Goal: Transaction & Acquisition: Purchase product/service

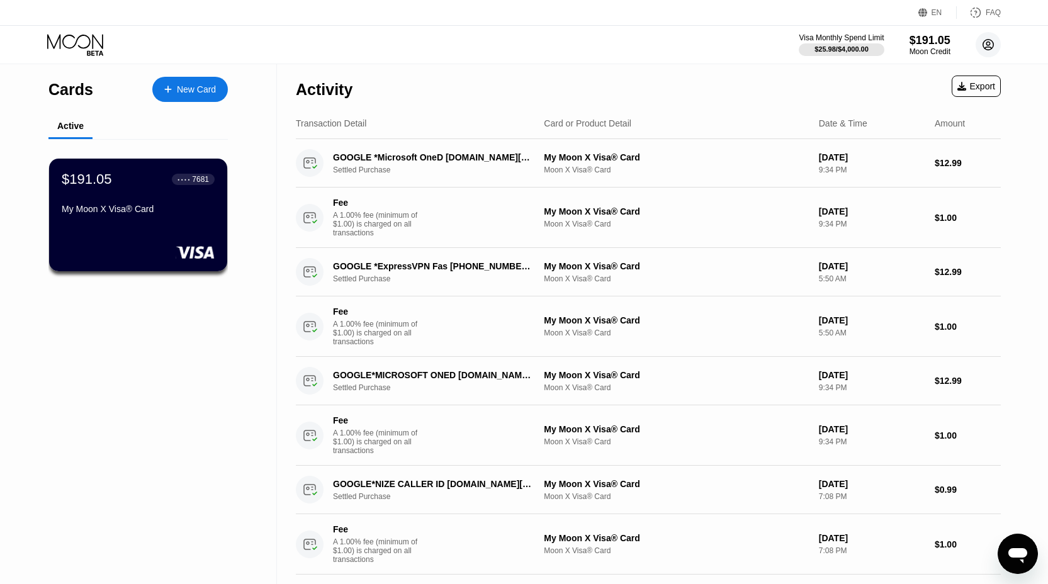
click at [985, 44] on circle at bounding box center [987, 44] width 25 height 25
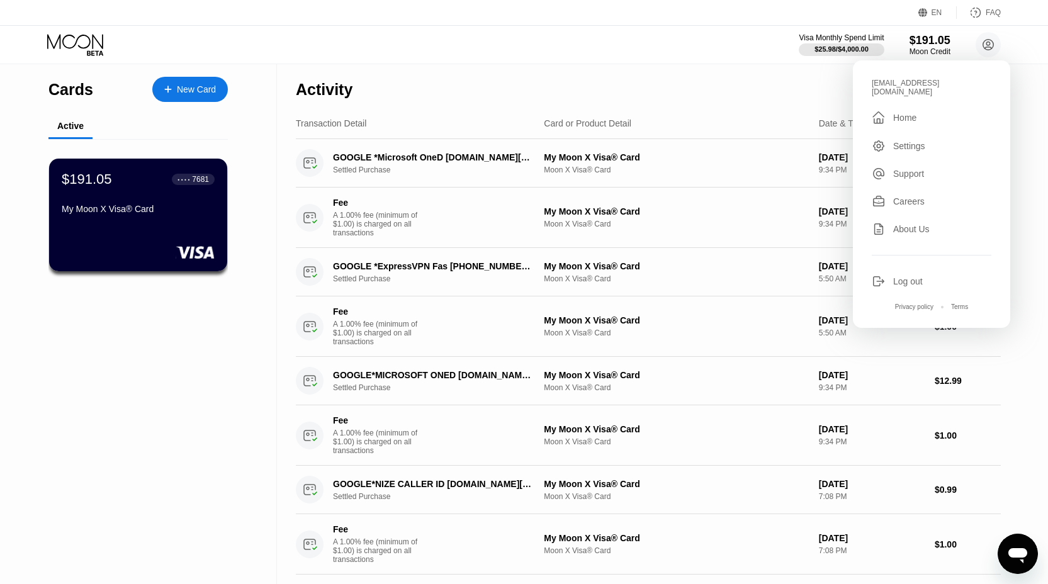
click at [908, 281] on div "Log out" at bounding box center [908, 281] width 30 height 10
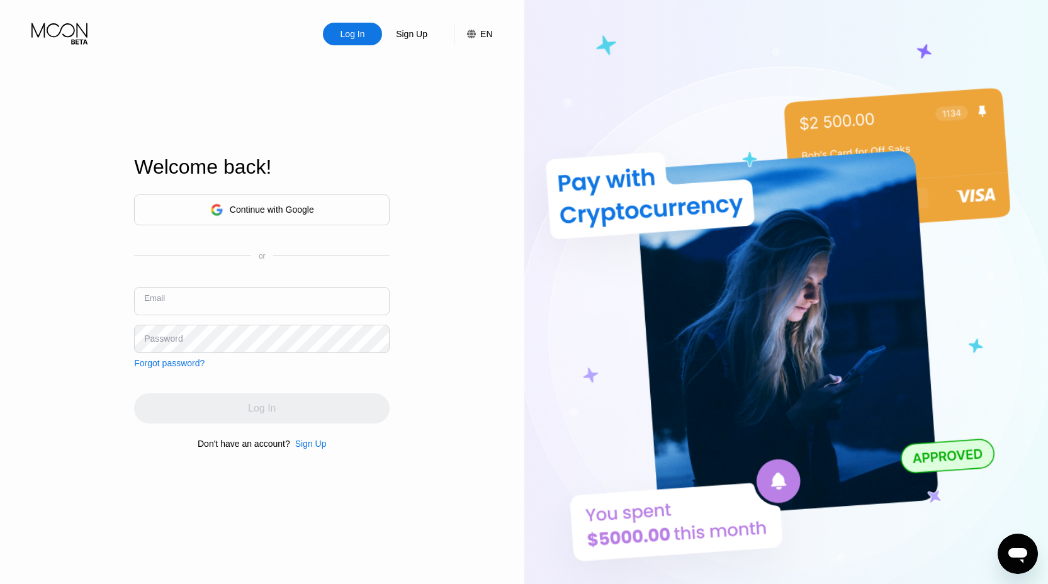
click at [308, 291] on input "text" at bounding box center [261, 301] width 255 height 28
paste input "[EMAIL_ADDRESS][DOMAIN_NAME]"
type input "[EMAIL_ADDRESS][DOMAIN_NAME]"
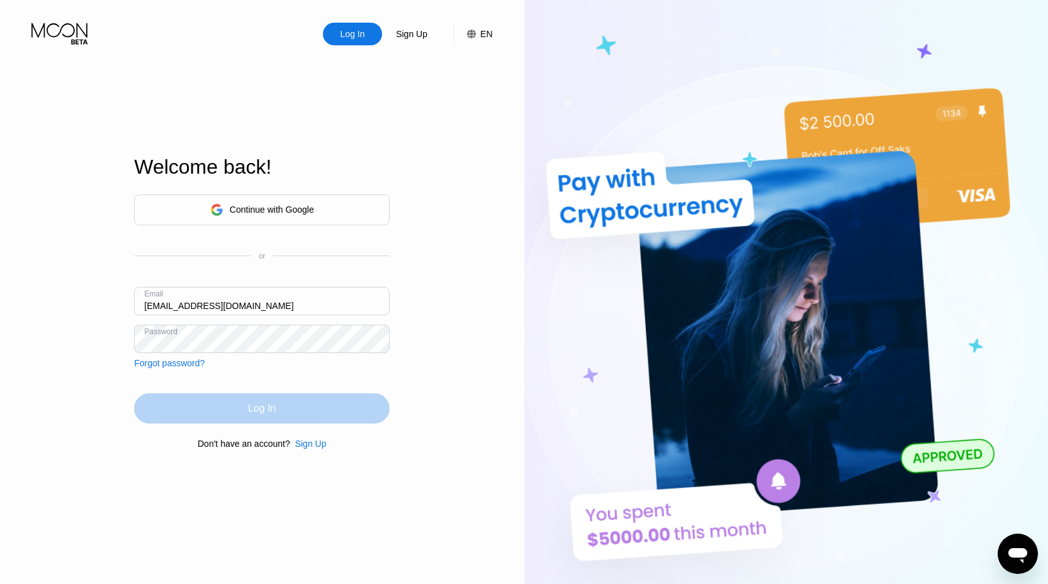
click at [374, 395] on div "Log In" at bounding box center [261, 408] width 255 height 30
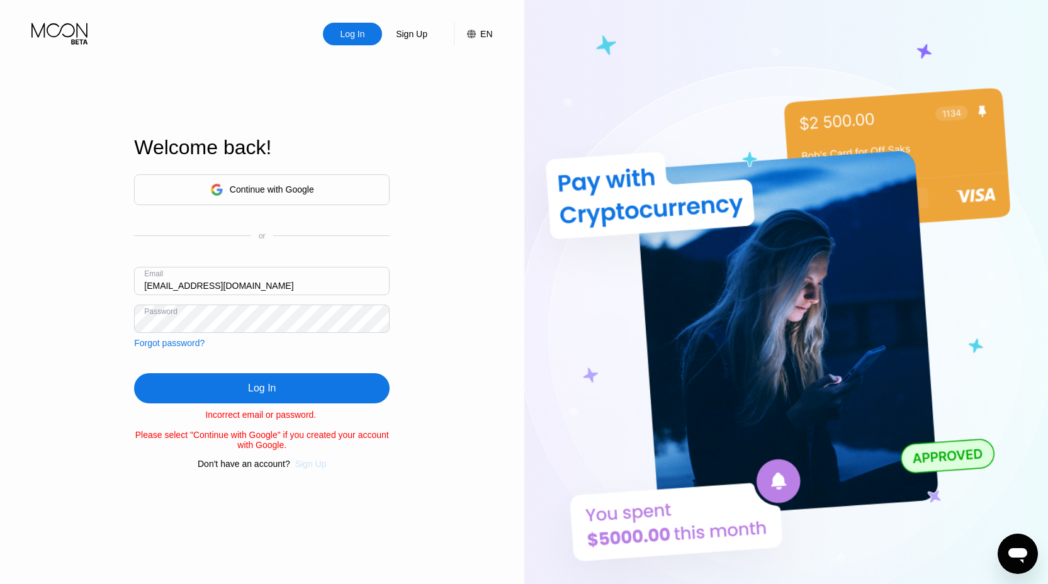
click at [310, 466] on div "Sign Up" at bounding box center [310, 464] width 31 height 10
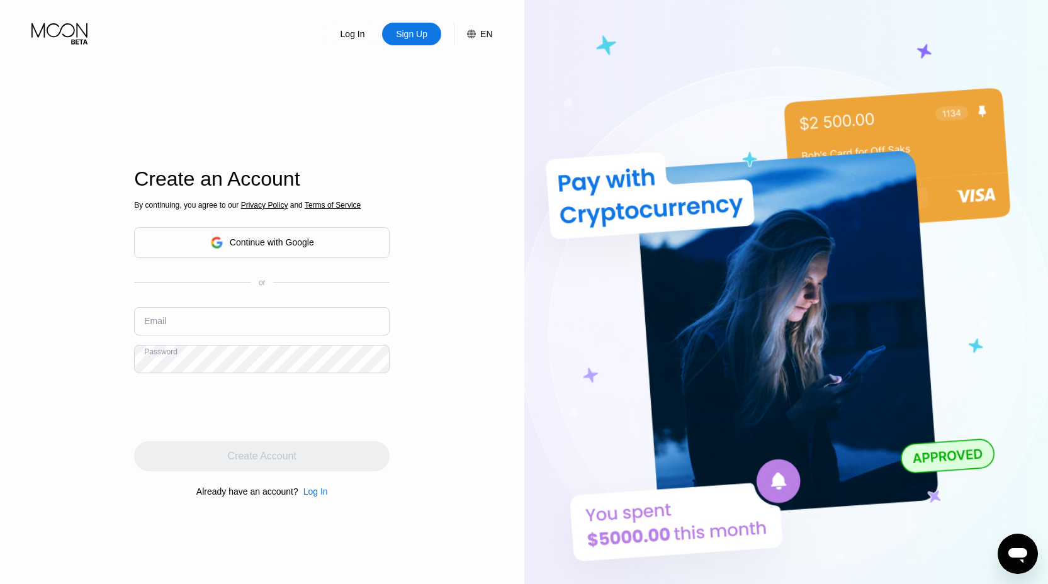
click at [288, 320] on input "text" at bounding box center [261, 321] width 255 height 28
paste input "[EMAIL_ADDRESS][DOMAIN_NAME]"
type input "[EMAIL_ADDRESS][DOMAIN_NAME]"
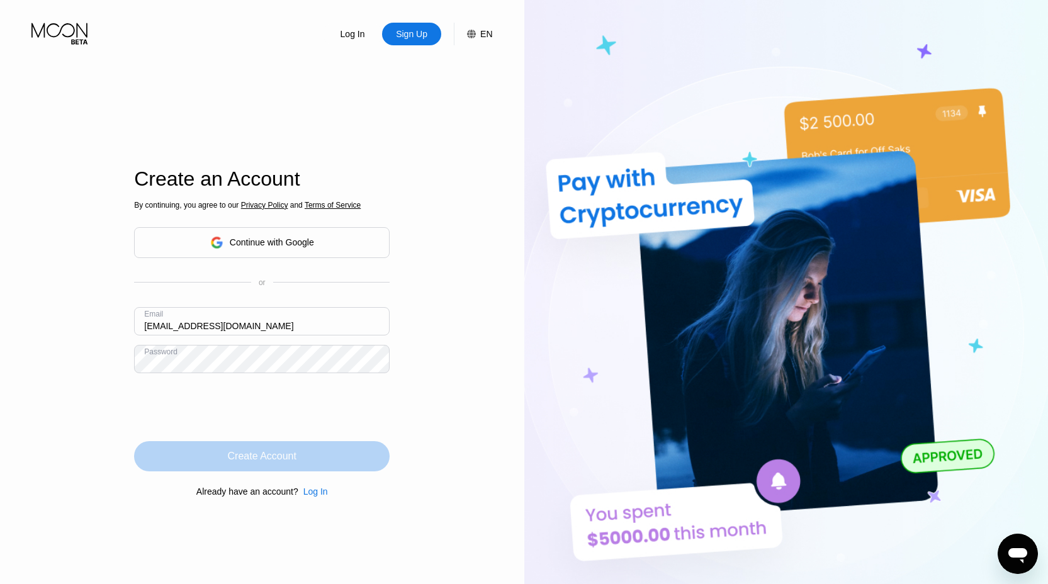
click at [332, 460] on div "Create Account" at bounding box center [261, 456] width 255 height 30
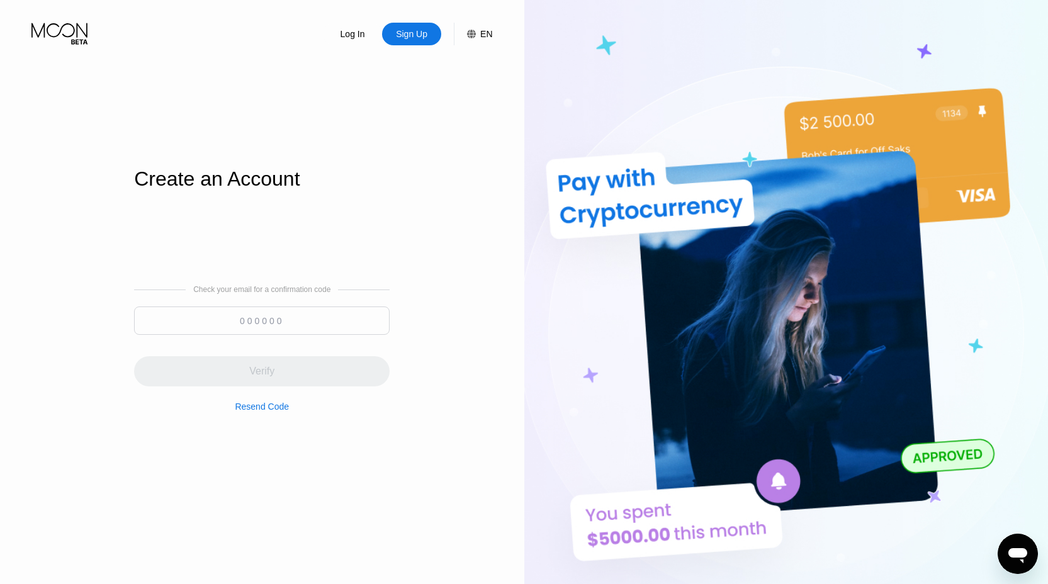
click at [266, 315] on input at bounding box center [261, 320] width 255 height 28
paste input "977919"
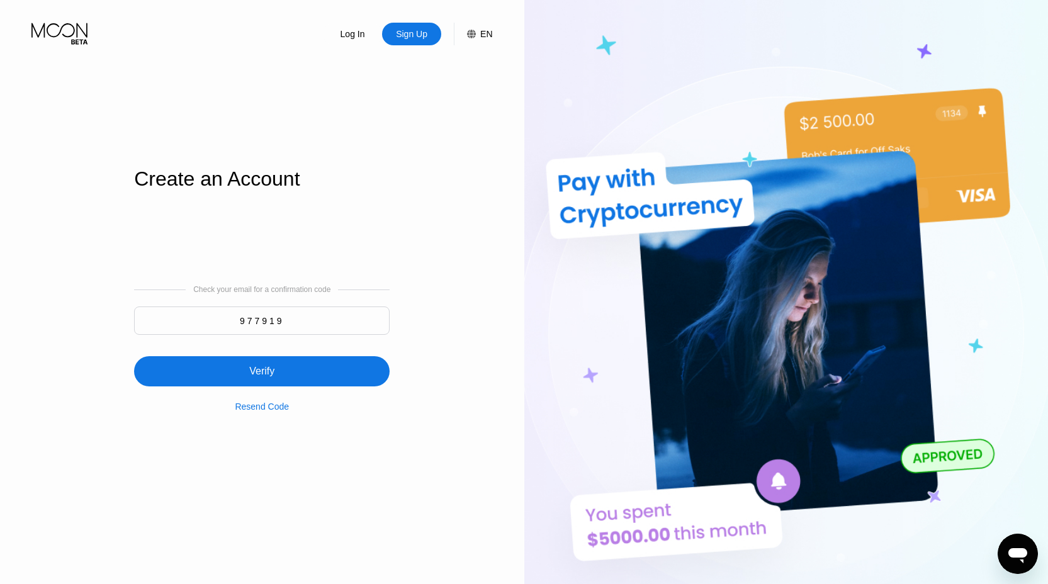
type input "977919"
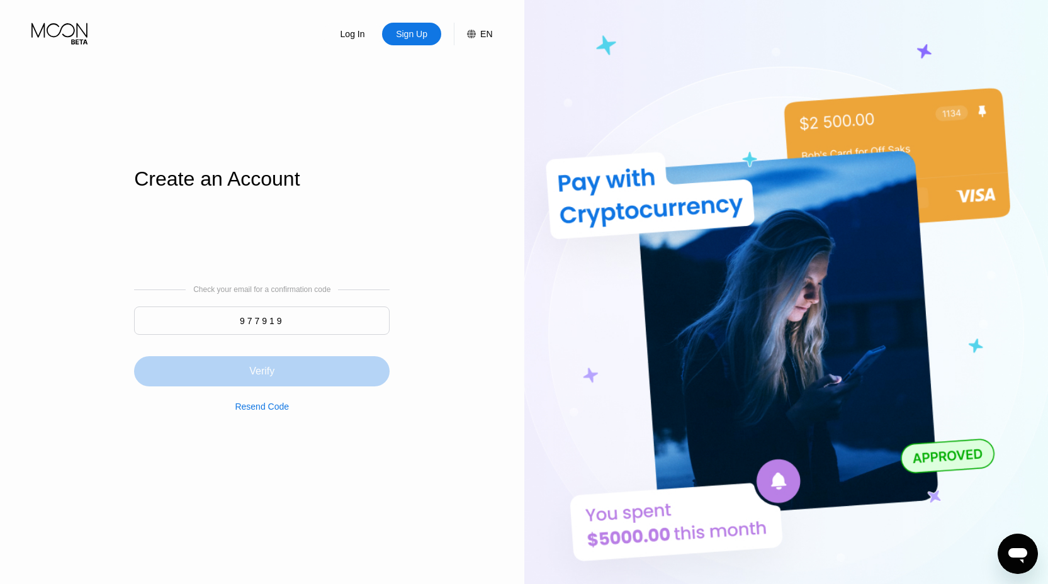
click at [295, 362] on div "Verify" at bounding box center [261, 371] width 255 height 30
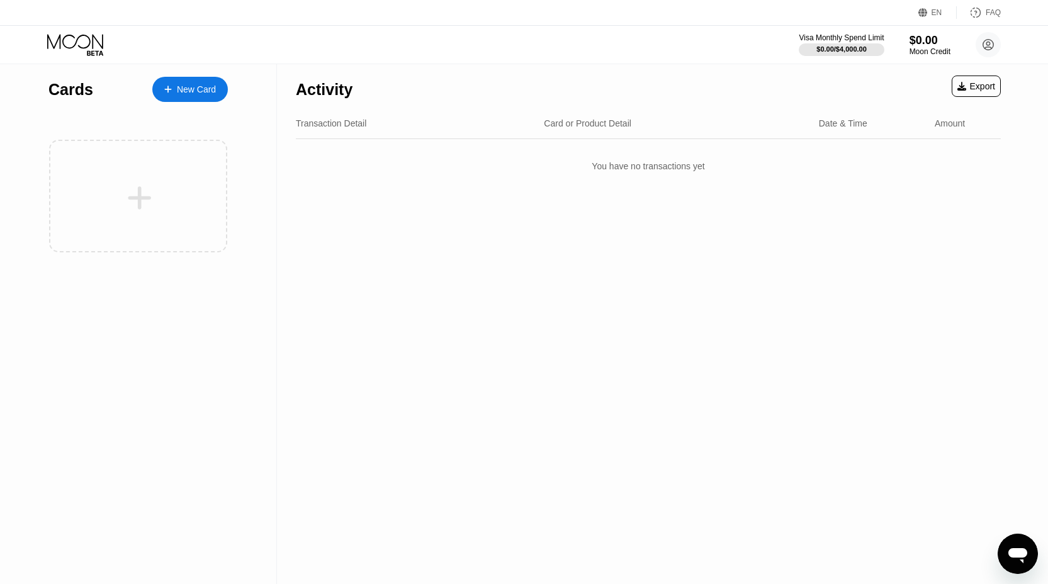
click at [168, 87] on icon at bounding box center [168, 89] width 8 height 9
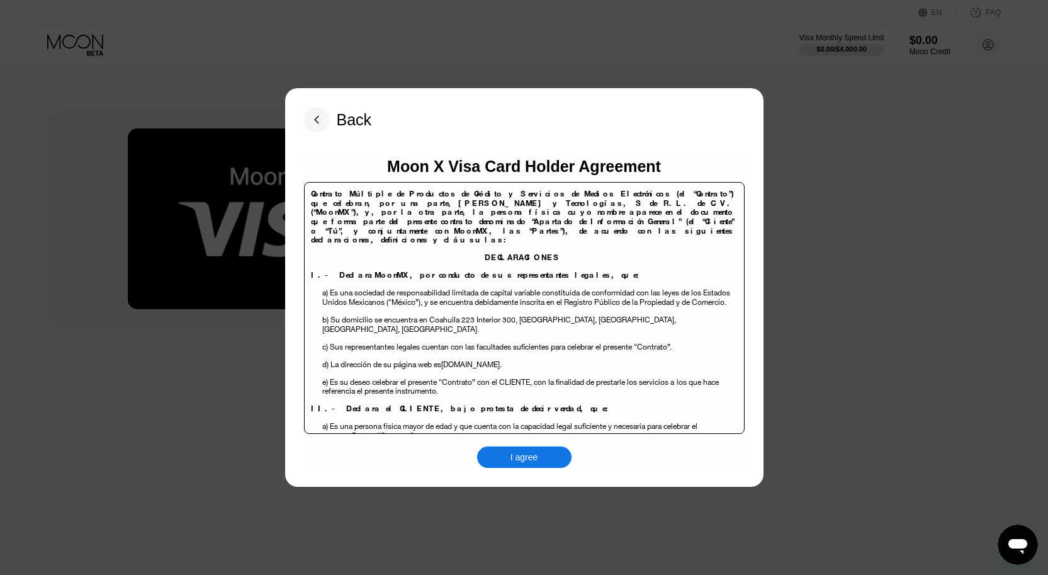
click at [537, 459] on div "I agree" at bounding box center [524, 456] width 28 height 11
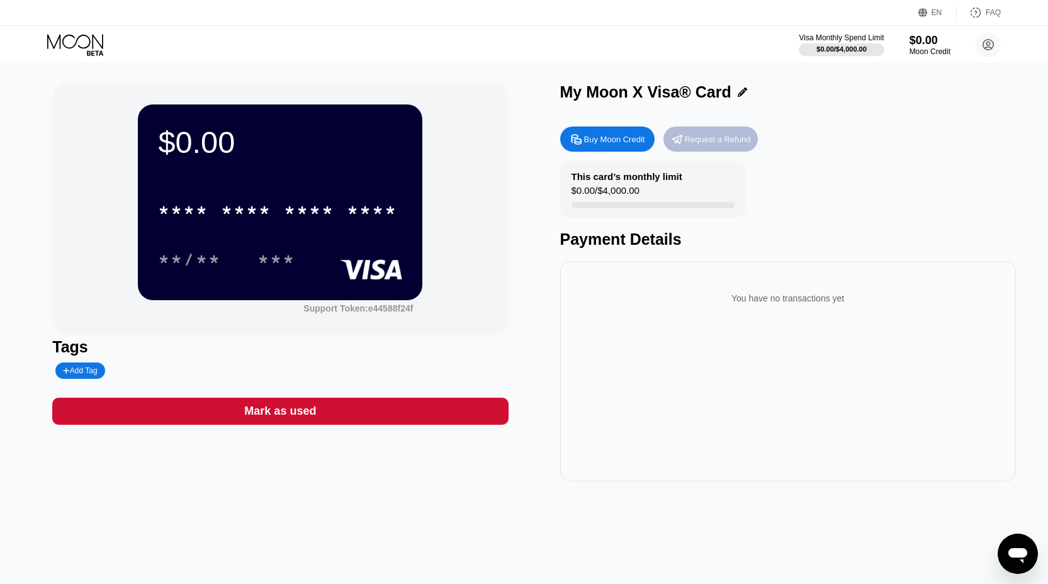
click at [689, 144] on div "Request a Refund" at bounding box center [718, 139] width 66 height 11
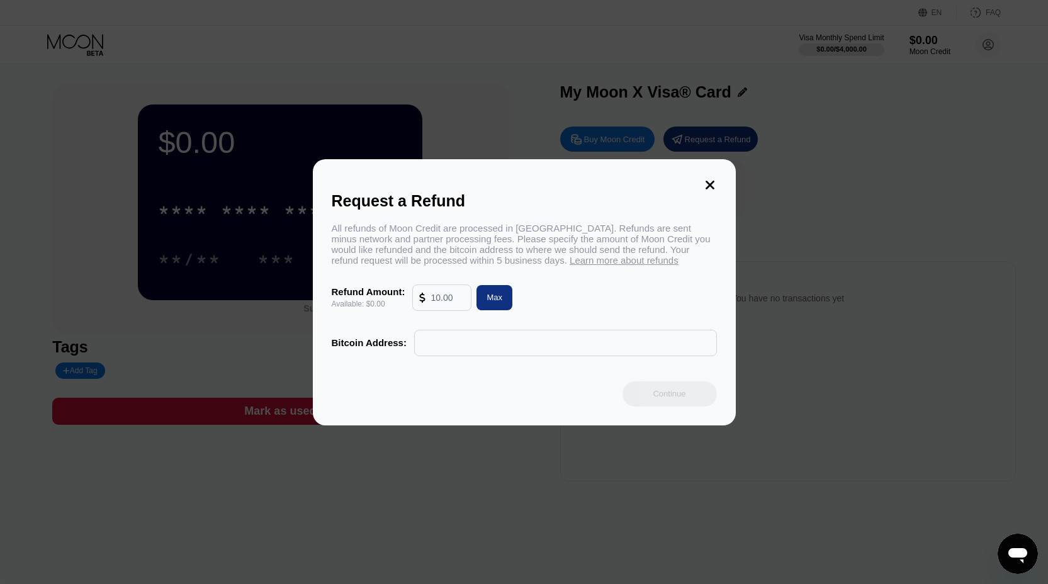
click at [708, 185] on icon at bounding box center [709, 185] width 9 height 9
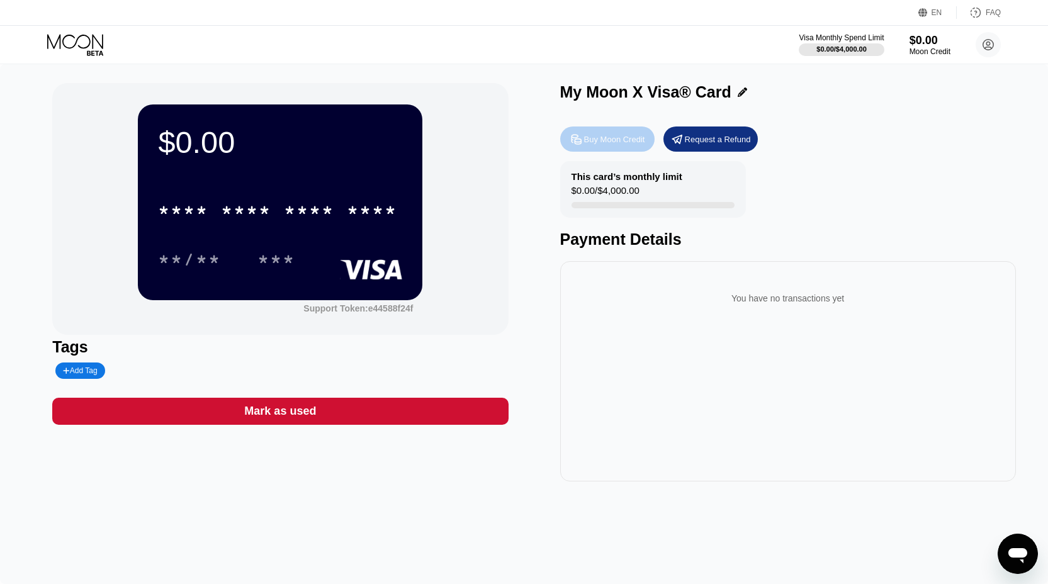
click at [627, 138] on div "Buy Moon Credit" at bounding box center [614, 139] width 61 height 11
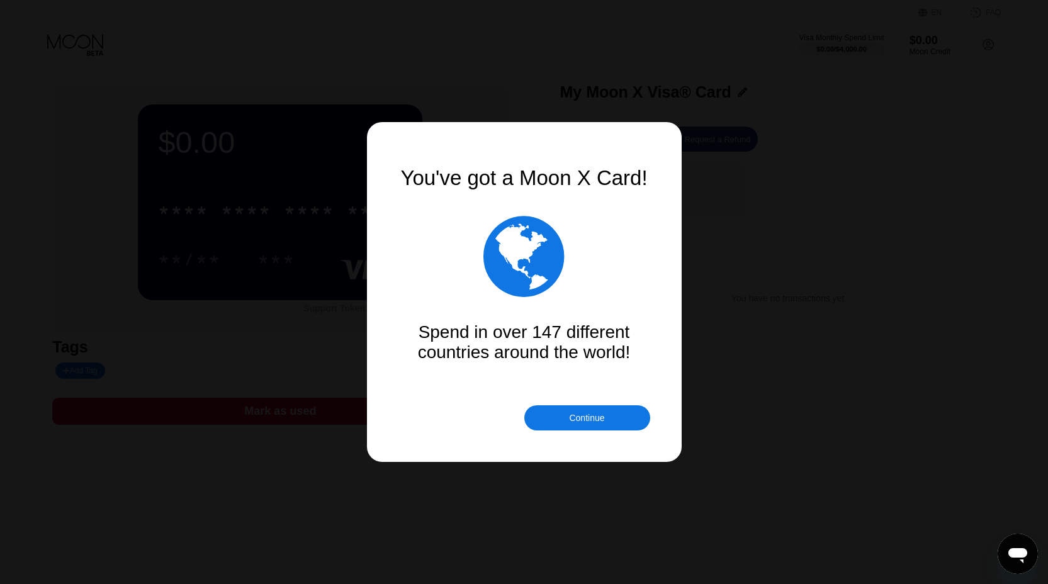
click at [584, 424] on div "Continue" at bounding box center [587, 417] width 126 height 25
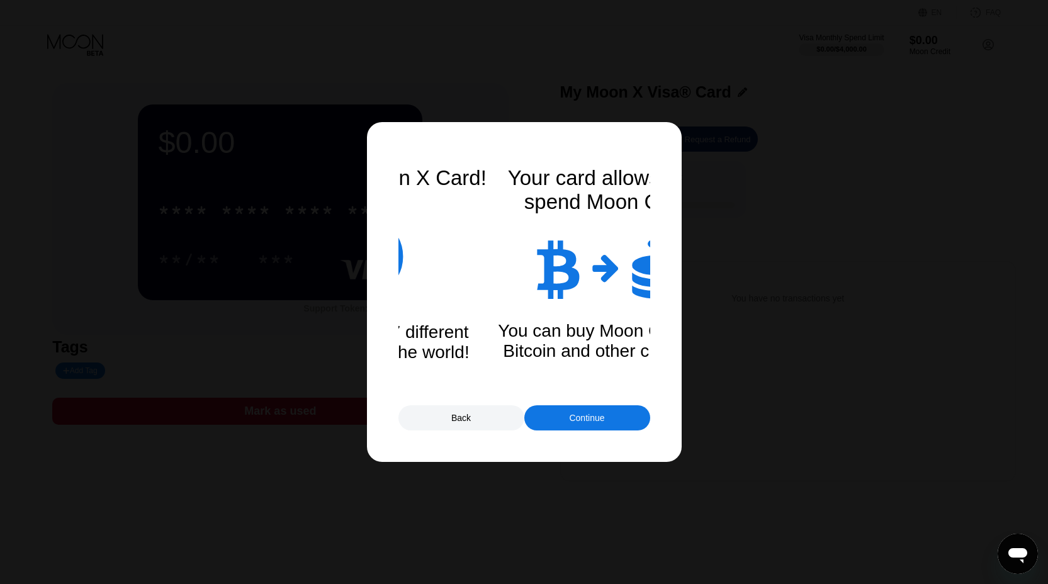
click at [584, 424] on div "Continue" at bounding box center [587, 417] width 126 height 25
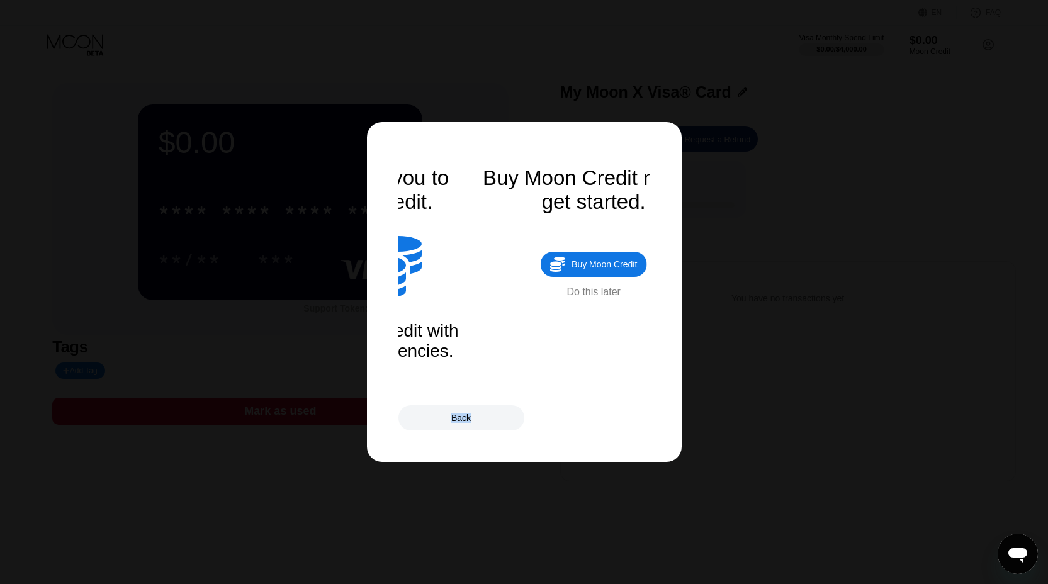
click at [584, 424] on div "Back" at bounding box center [524, 417] width 252 height 25
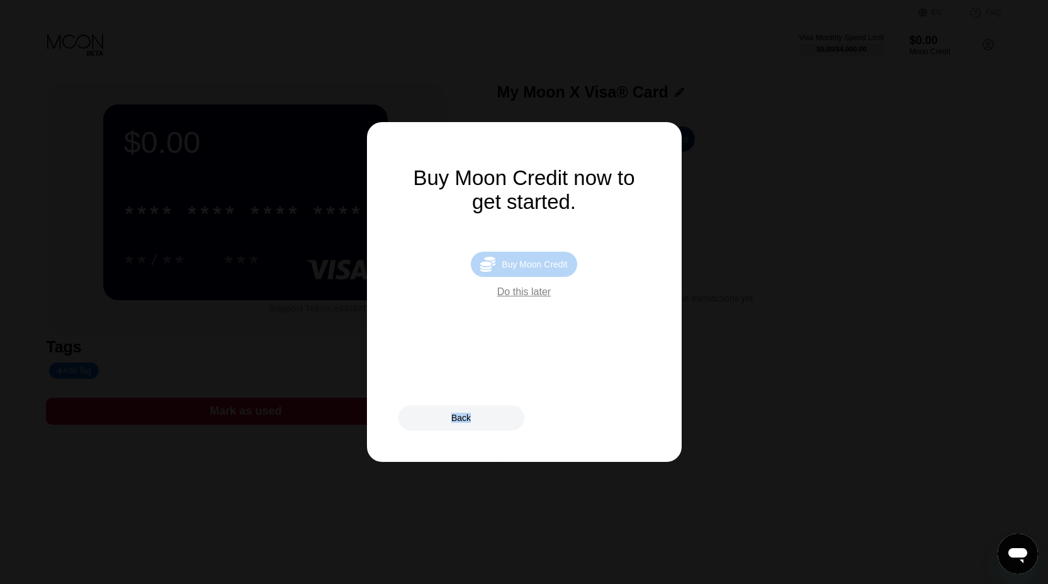
click at [545, 274] on div " Buy Moon Credit" at bounding box center [524, 264] width 106 height 25
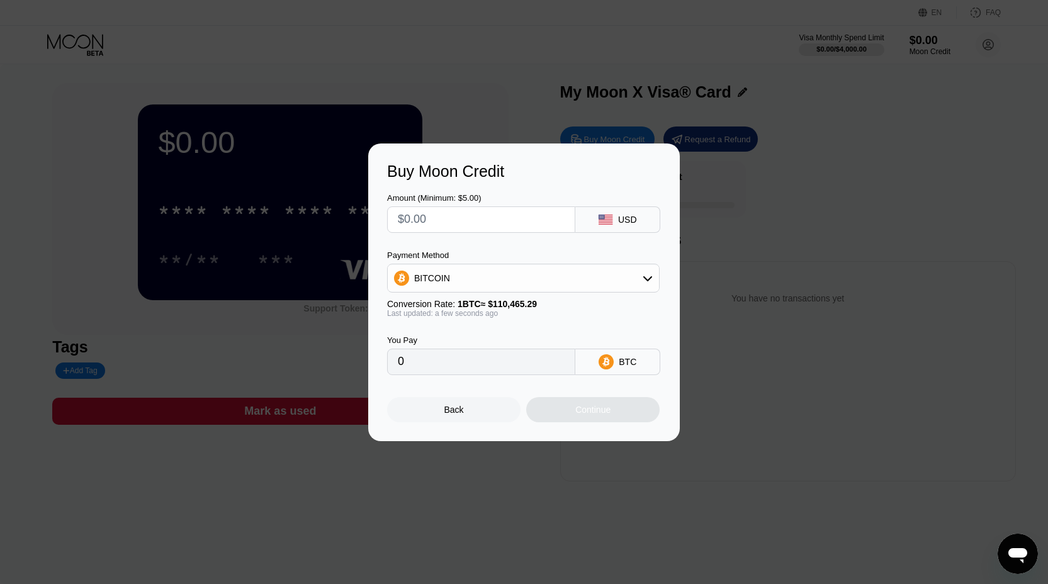
click at [471, 227] on input "text" at bounding box center [481, 219] width 167 height 25
type input "$7"
type input "0.00006337"
type input "$70"
type input "0.00063369"
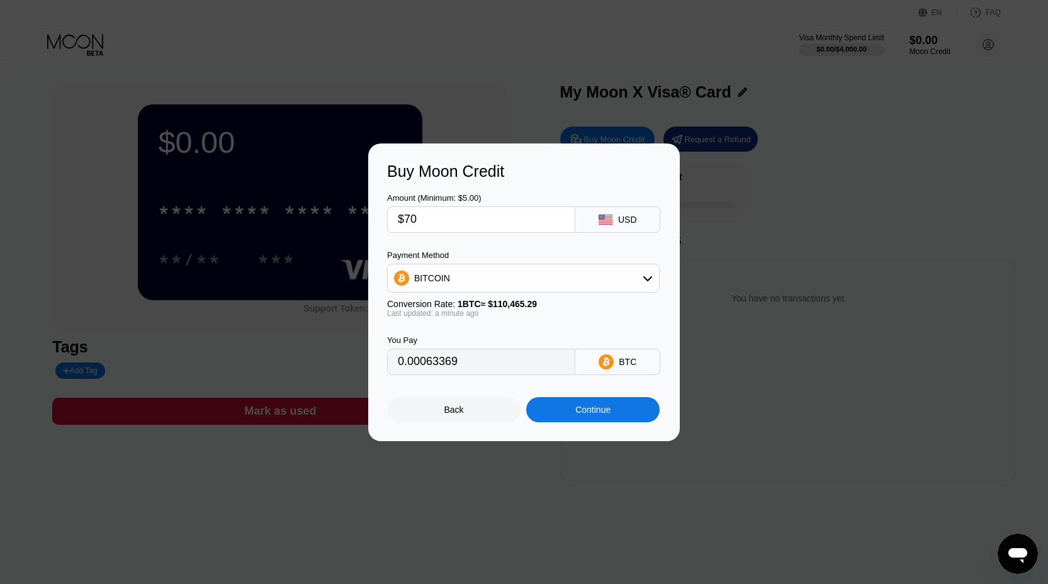
type input "$70"
click at [554, 412] on div "Continue" at bounding box center [592, 409] width 133 height 25
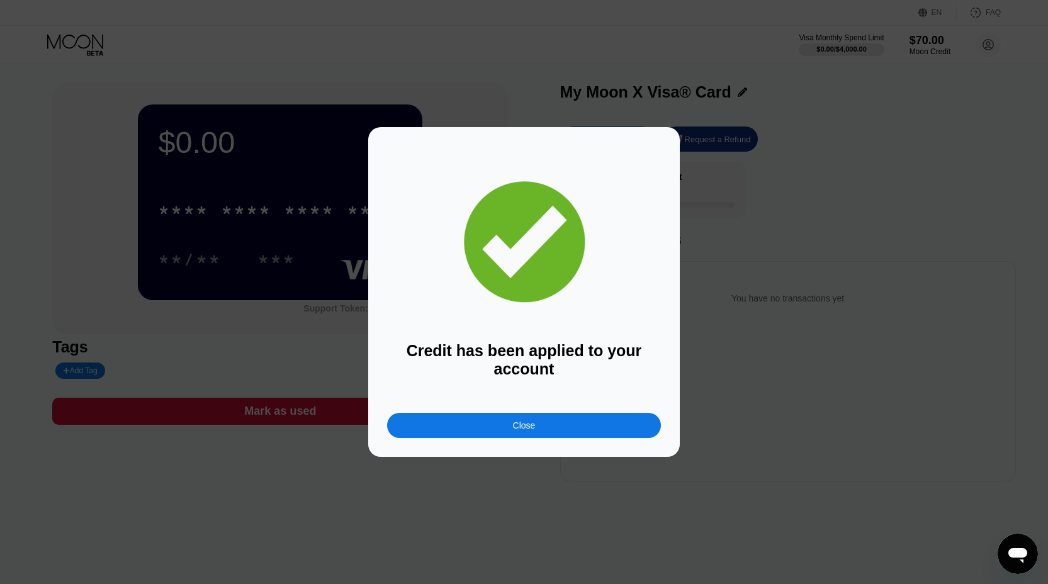
click at [555, 444] on div "Credit has been applied to your account Close" at bounding box center [523, 292] width 311 height 330
click at [553, 434] on div "Close" at bounding box center [524, 425] width 274 height 25
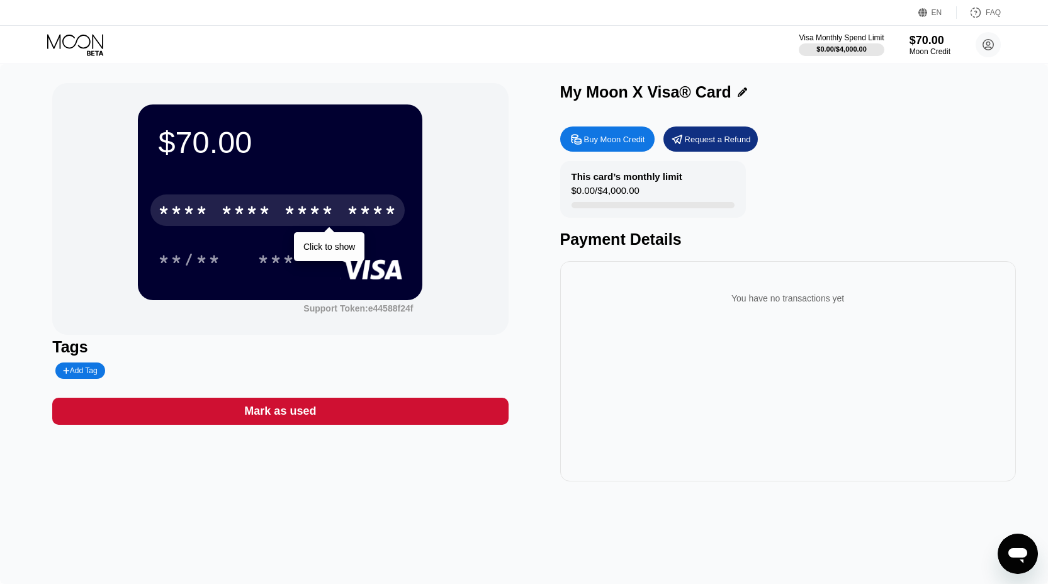
click at [342, 197] on div "* * * * * * * * * * * * ****" at bounding box center [277, 209] width 254 height 31
click at [342, 201] on div "* * * * * * * * * * * * 6768" at bounding box center [277, 209] width 254 height 31
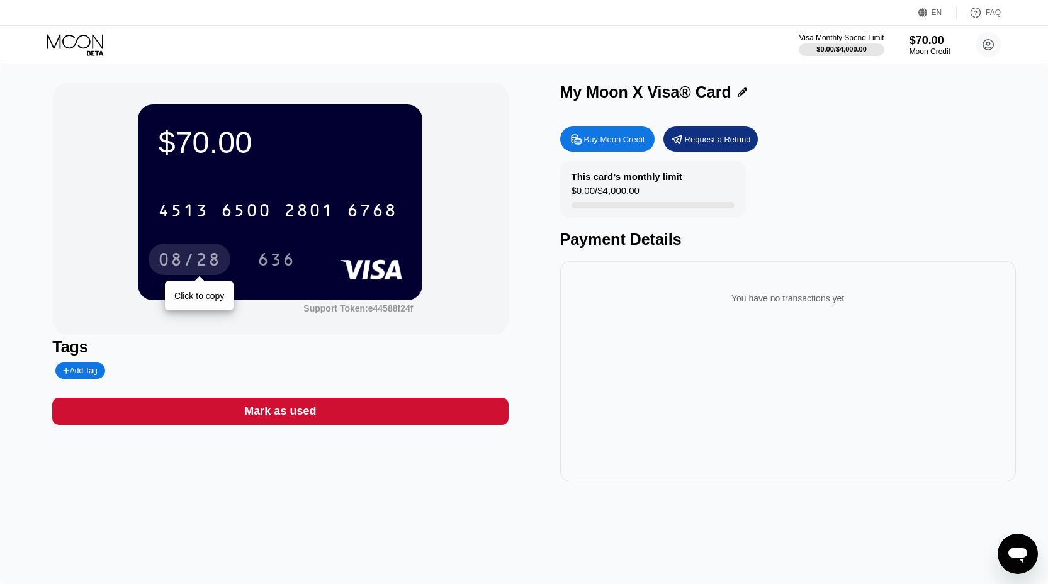
click at [196, 262] on div "08/28" at bounding box center [189, 261] width 63 height 20
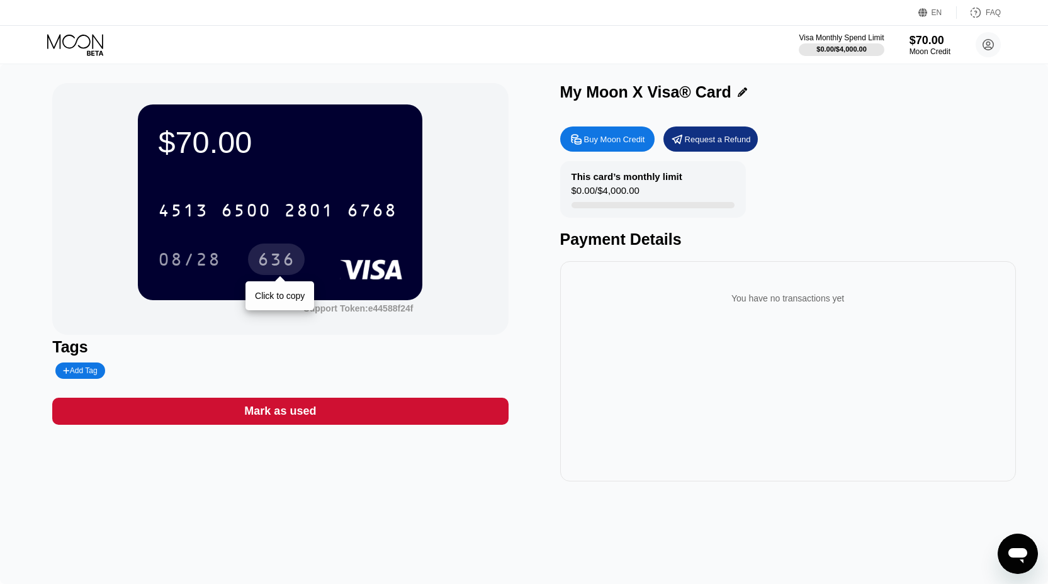
click at [266, 266] on div "636" at bounding box center [276, 261] width 38 height 20
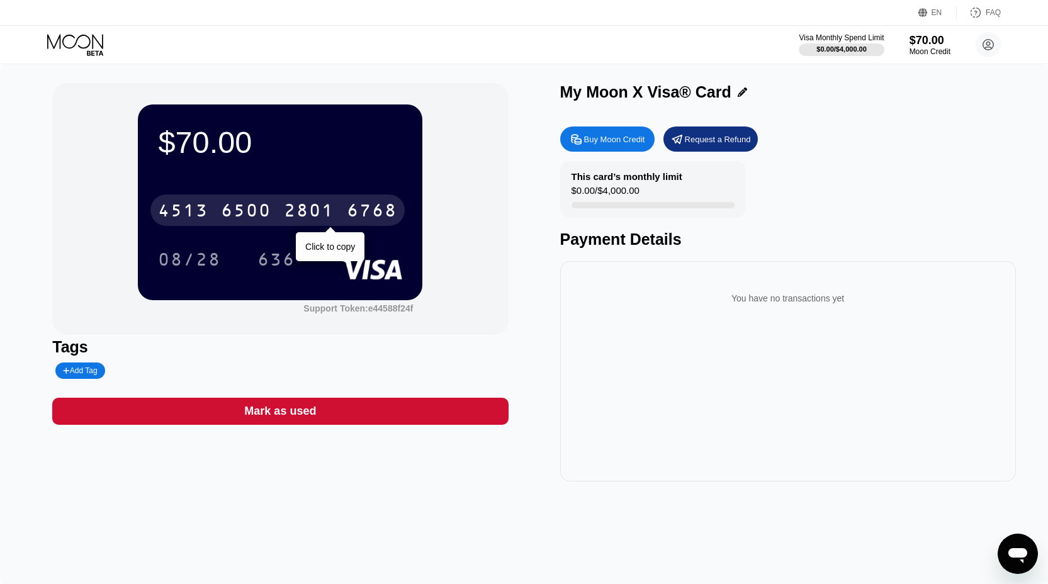
click at [262, 211] on div "6500" at bounding box center [246, 212] width 50 height 20
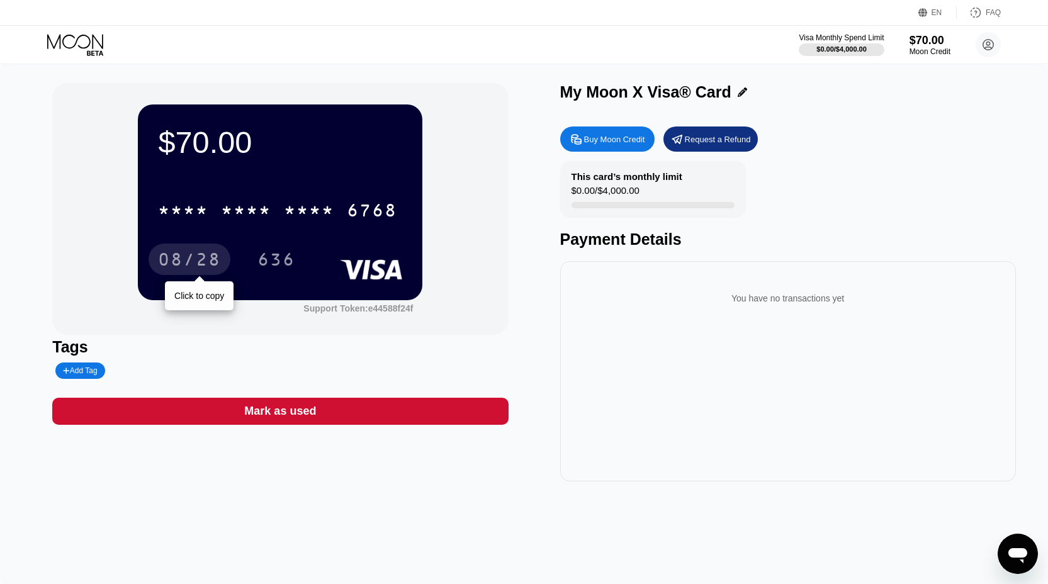
click at [190, 267] on div "08/28" at bounding box center [189, 261] width 63 height 20
